Goal: Book appointment/travel/reservation

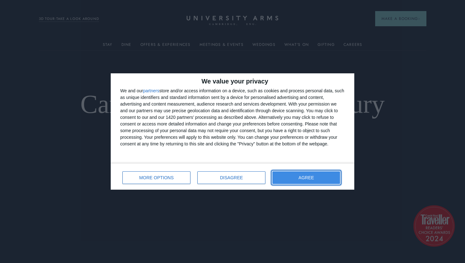
click at [285, 183] on button "AGREE" at bounding box center [306, 177] width 68 height 13
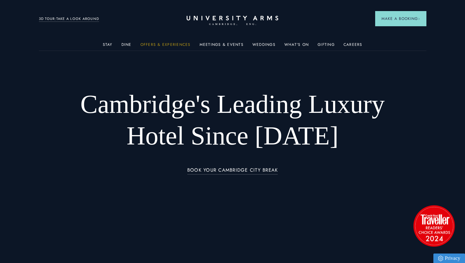
click at [167, 45] on link "Offers & Experiences" at bounding box center [165, 46] width 50 height 8
click at [165, 44] on link "Offers & Experiences" at bounding box center [165, 46] width 50 height 8
click at [166, 44] on link "Offers & Experiences" at bounding box center [165, 46] width 50 height 8
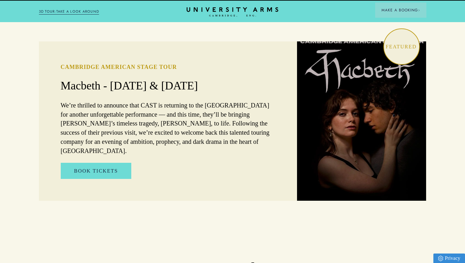
scroll to position [441, 0]
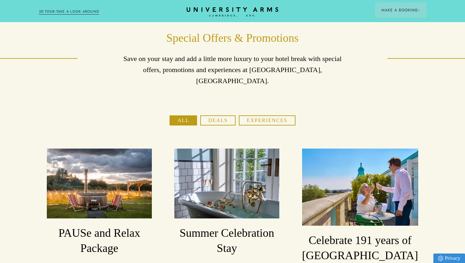
scroll to position [21, 0]
click at [211, 115] on button "Deals" at bounding box center [217, 120] width 35 height 10
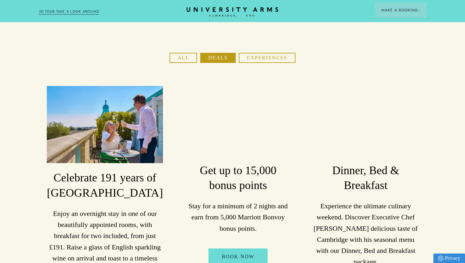
scroll to position [83, 0]
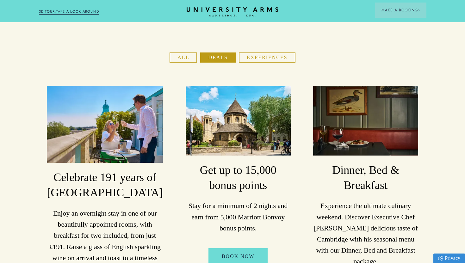
click at [266, 52] on button "Experiences" at bounding box center [267, 57] width 57 height 10
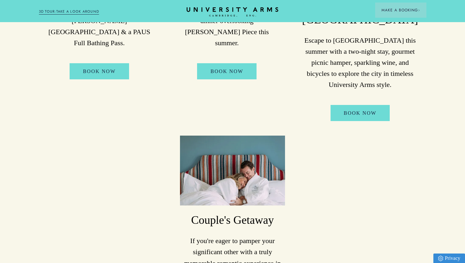
scroll to position [0, 0]
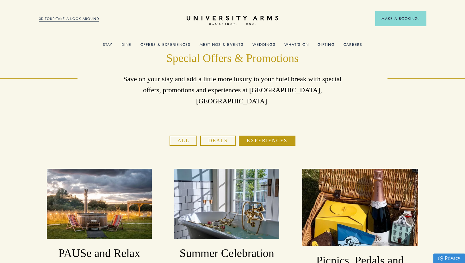
click at [180, 42] on link "Offers & Experiences" at bounding box center [165, 46] width 50 height 8
click at [301, 44] on link "What's On" at bounding box center [296, 46] width 24 height 8
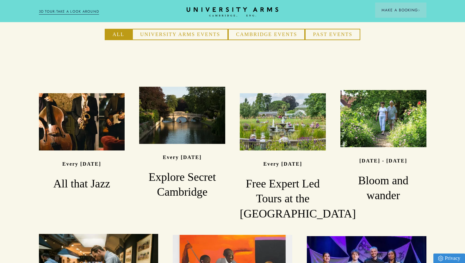
scroll to position [489, 0]
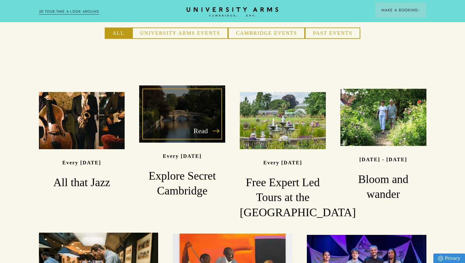
click at [207, 94] on div "Read" at bounding box center [182, 113] width 86 height 57
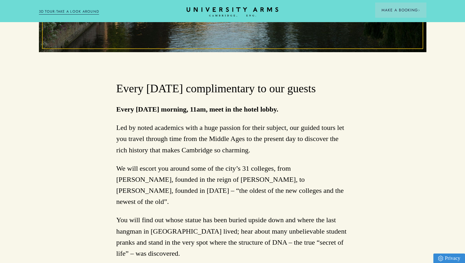
scroll to position [295, 0]
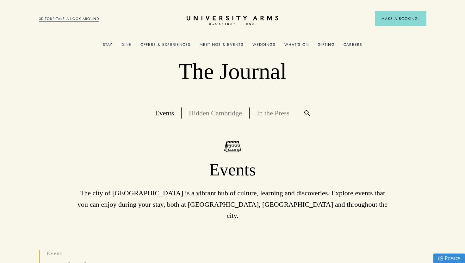
click at [165, 43] on link "Offers & Experiences" at bounding box center [165, 46] width 50 height 8
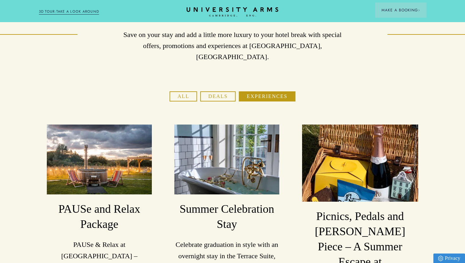
scroll to position [49, 0]
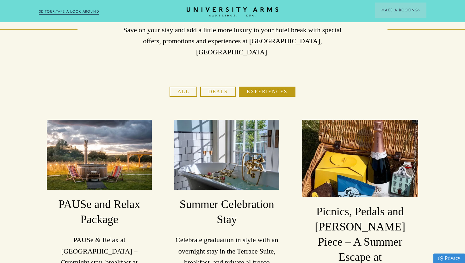
click at [213, 87] on button "Deals" at bounding box center [217, 92] width 35 height 10
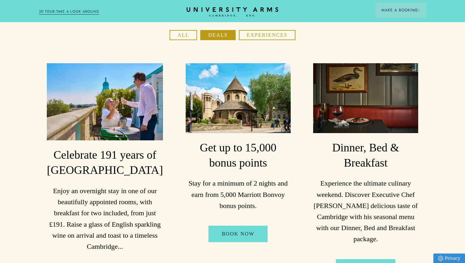
scroll to position [0, 0]
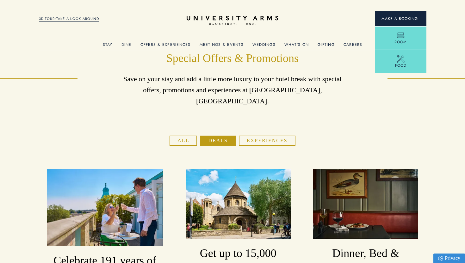
click at [383, 20] on span "Make a Booking" at bounding box center [400, 19] width 39 height 6
